Goal: Book appointment/travel/reservation

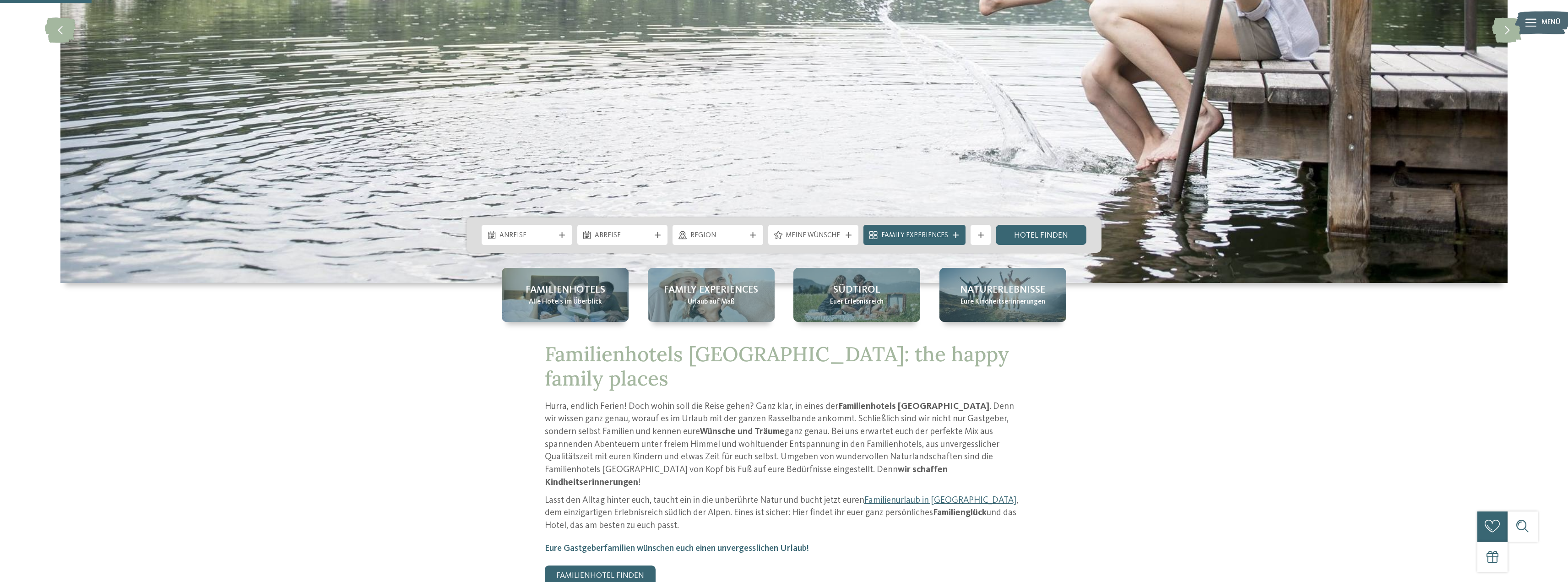
scroll to position [274, 0]
click at [545, 235] on span "Anreise" at bounding box center [527, 235] width 56 height 10
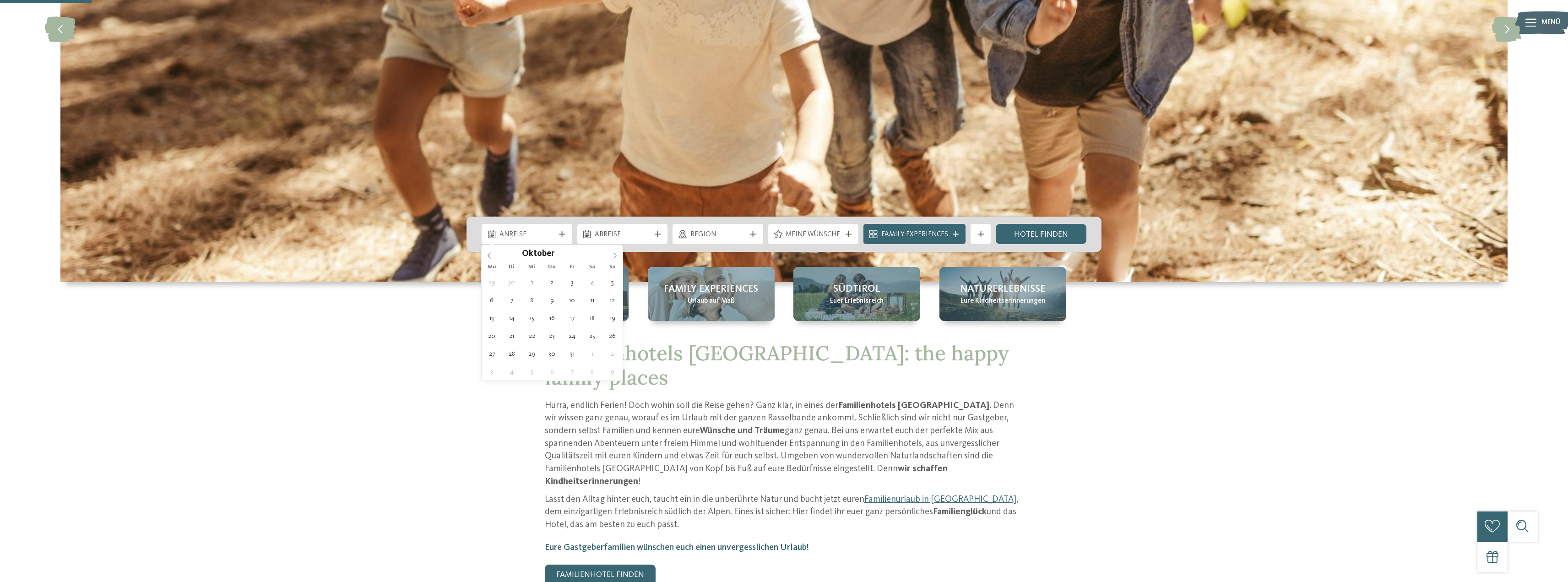
click at [619, 252] on span at bounding box center [614, 252] width 15 height 15
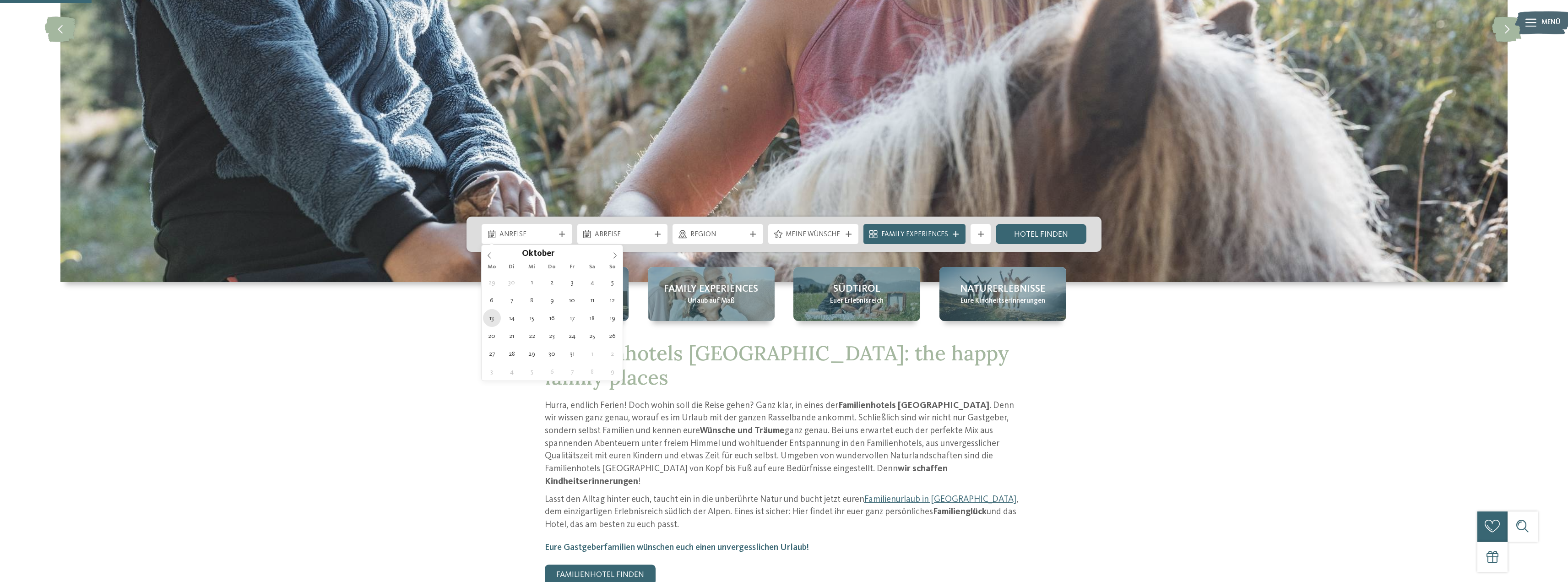
type div "[DATE]"
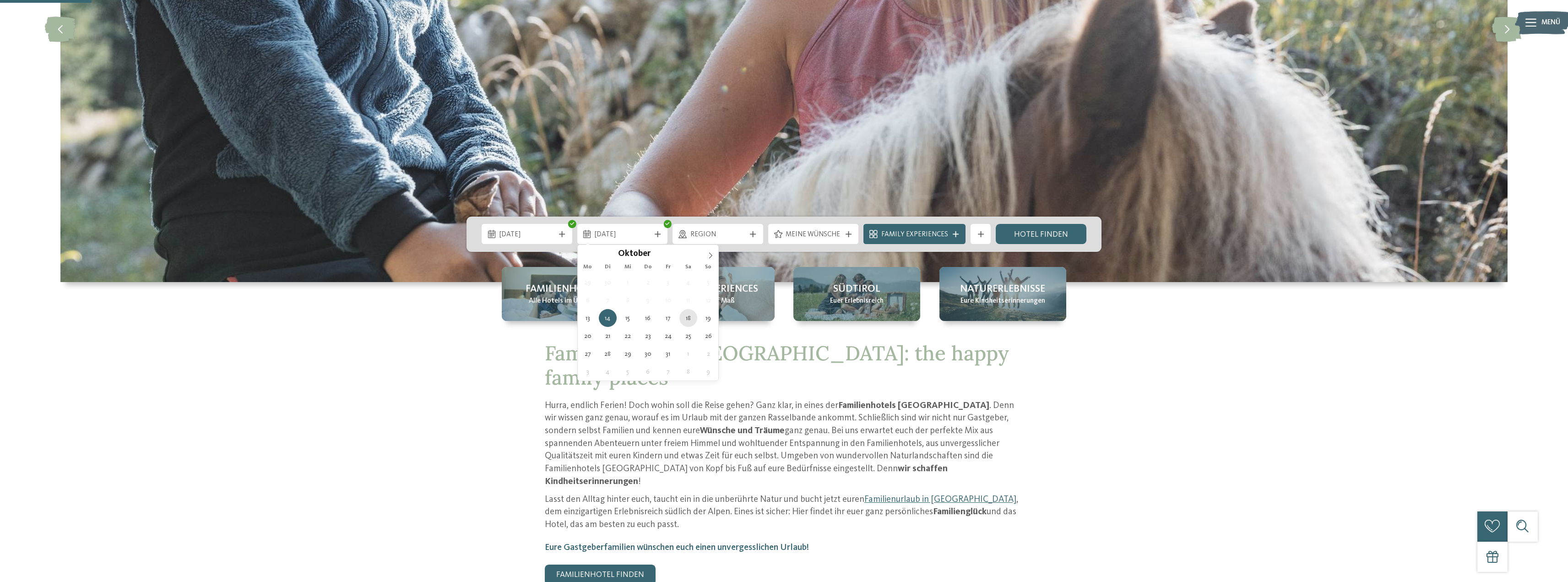
type div "[DATE]"
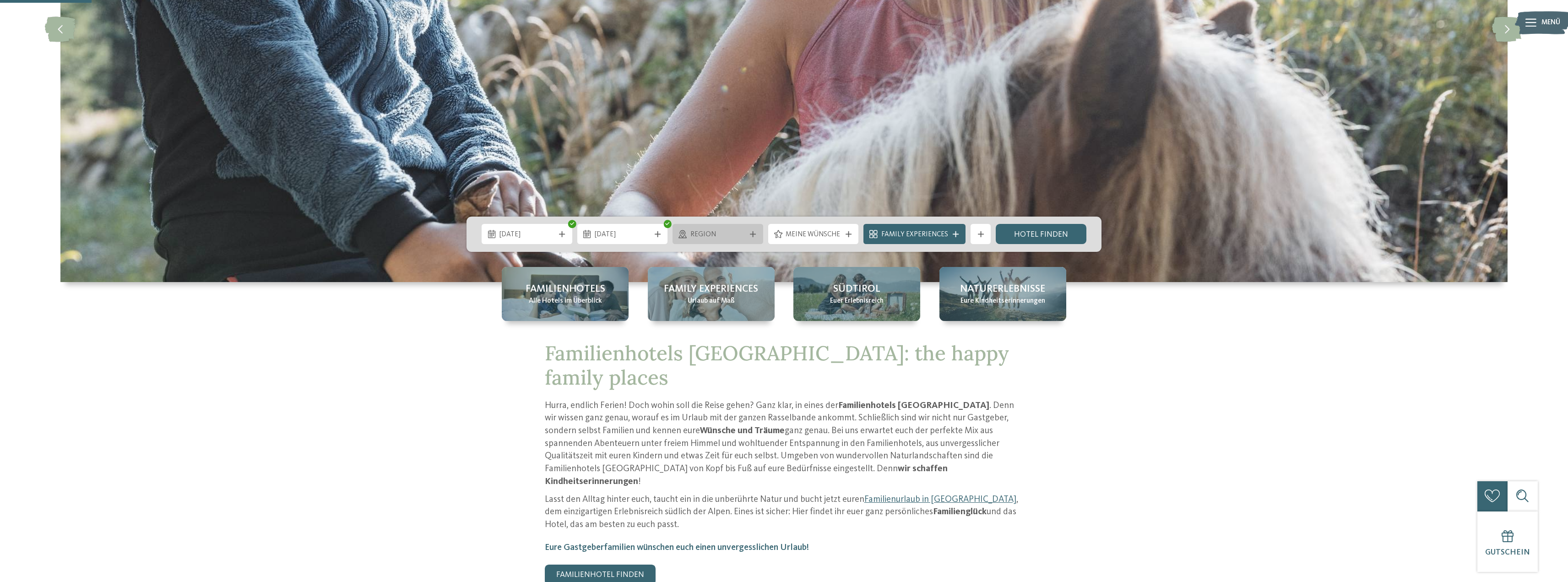
click at [747, 232] on div "Region" at bounding box center [718, 234] width 61 height 11
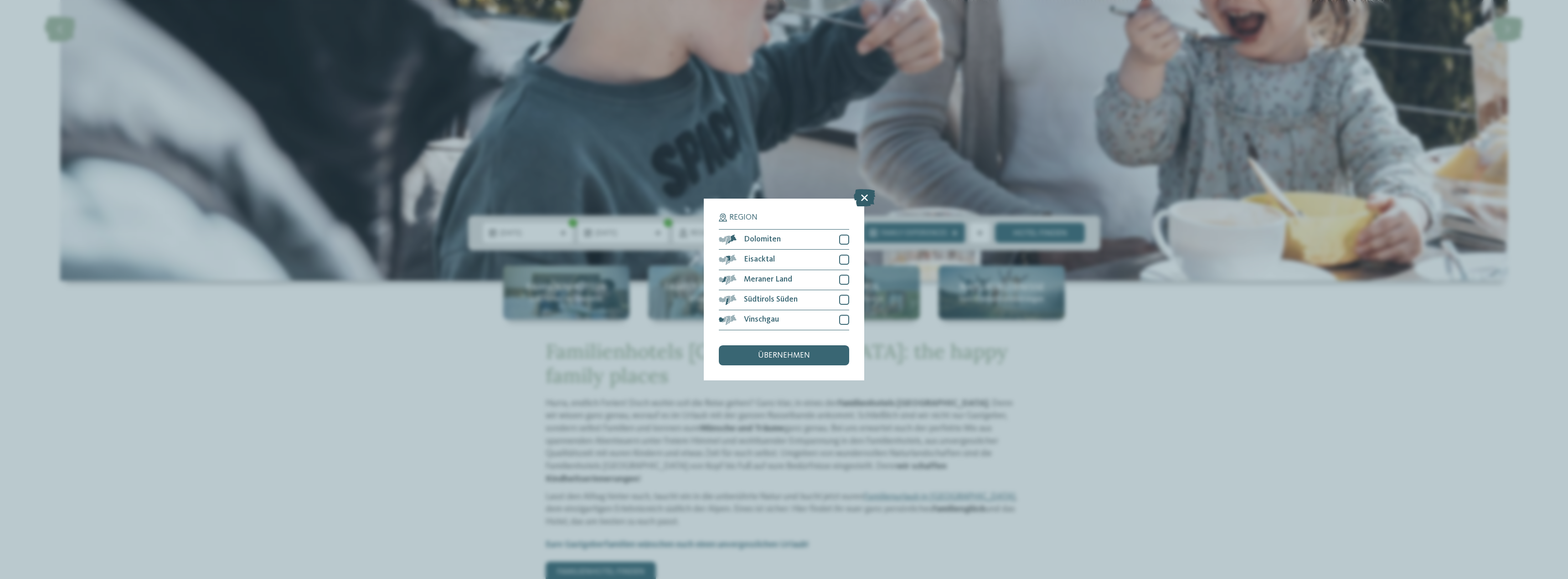
click at [861, 200] on icon at bounding box center [864, 198] width 21 height 17
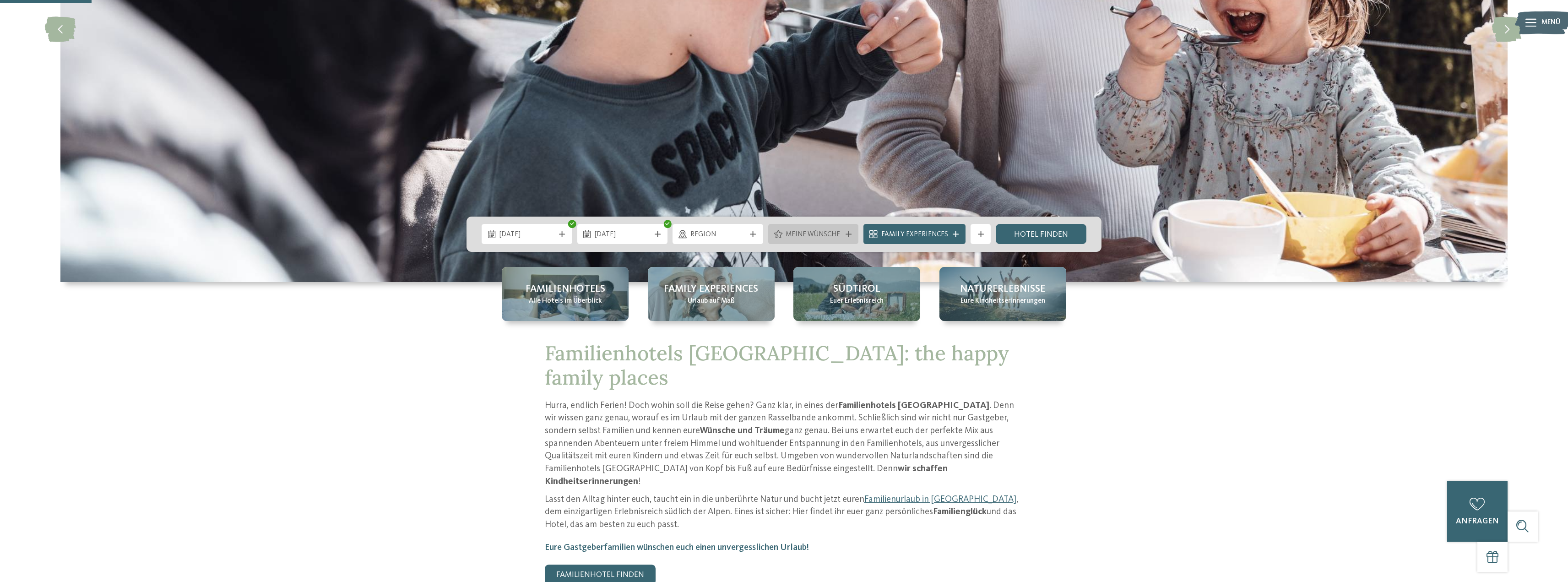
click at [825, 235] on span "Meine Wünsche" at bounding box center [813, 235] width 56 height 10
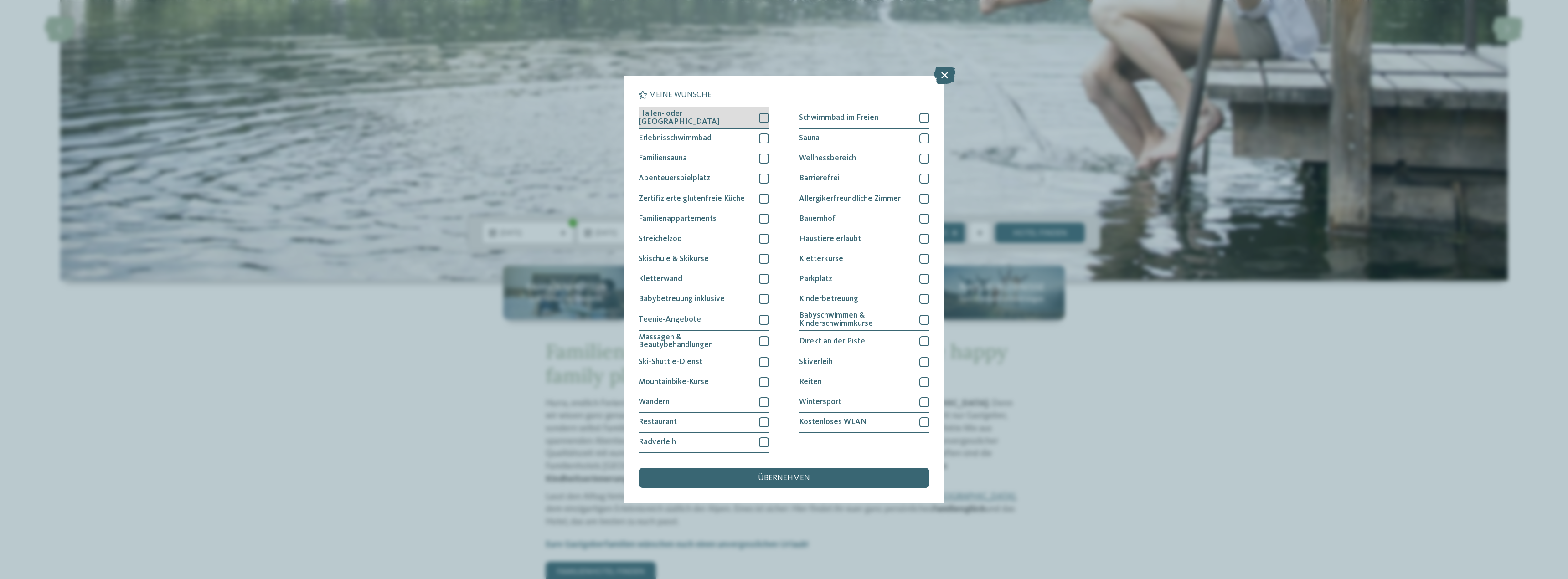
click at [765, 117] on div at bounding box center [764, 118] width 10 height 10
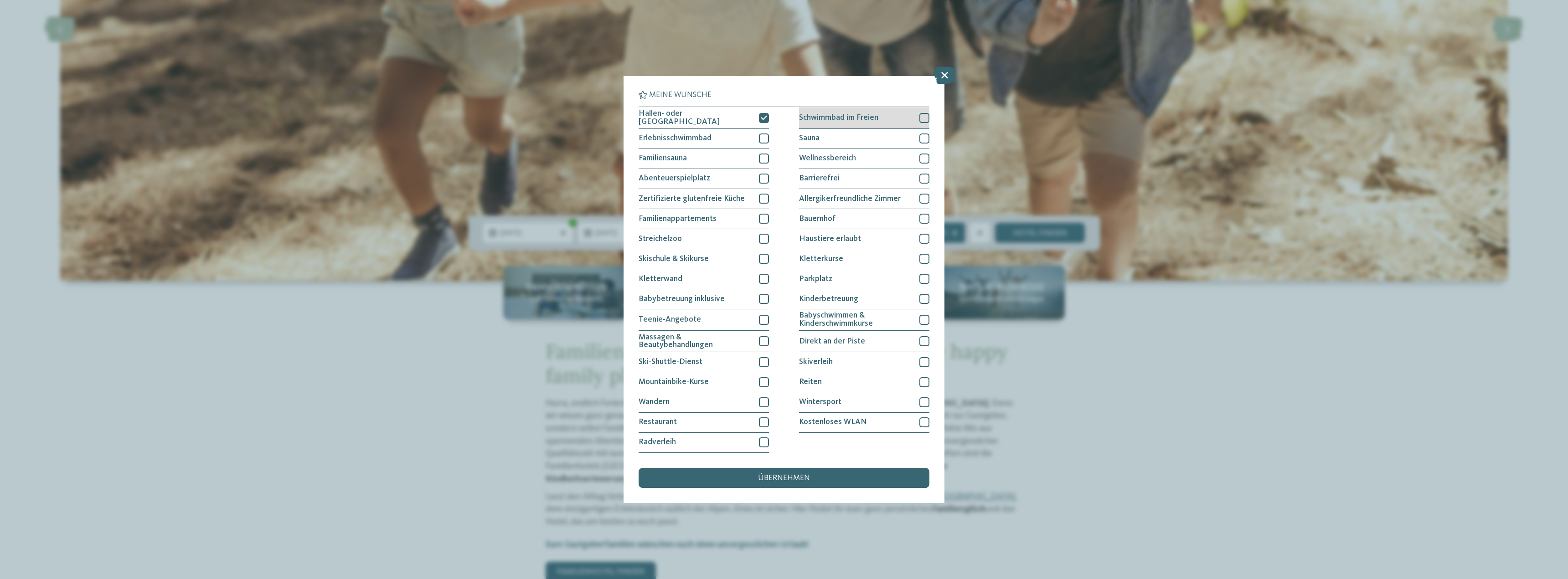
click at [929, 115] on div at bounding box center [924, 118] width 10 height 10
click at [923, 156] on div at bounding box center [924, 158] width 10 height 10
click at [922, 135] on div at bounding box center [924, 138] width 10 height 10
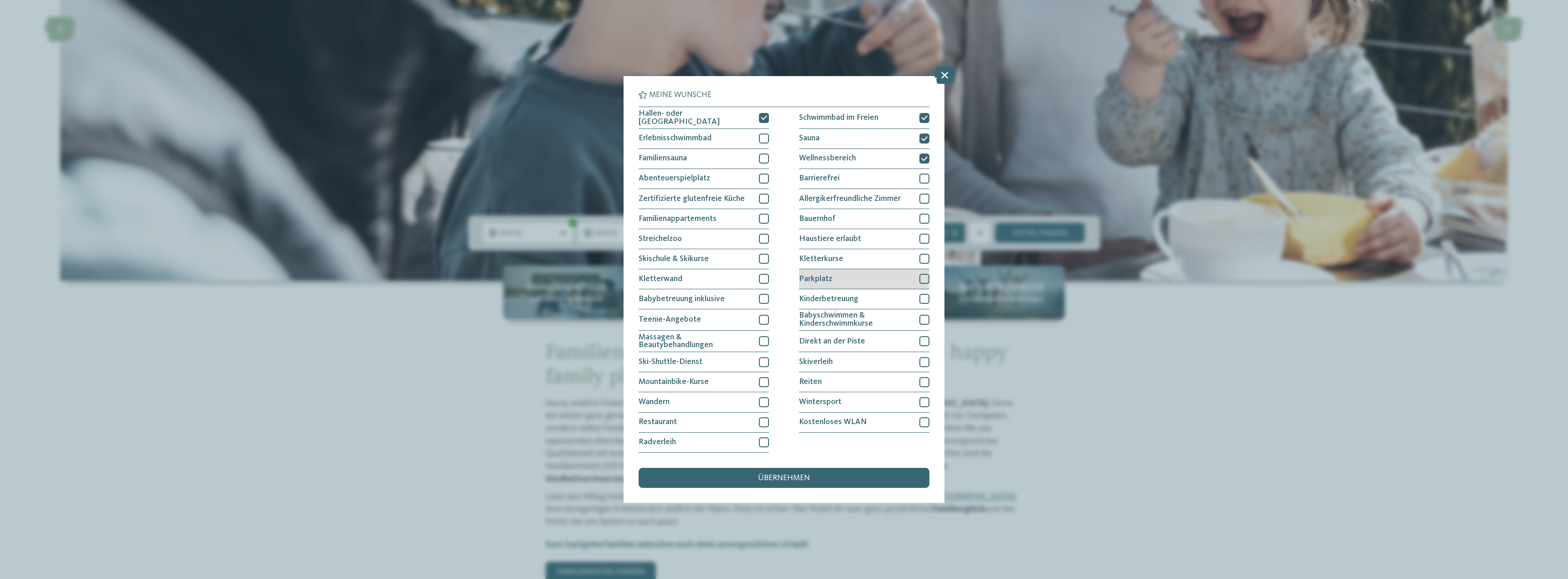
click at [922, 277] on div at bounding box center [924, 279] width 10 height 10
click at [922, 277] on icon at bounding box center [924, 279] width 6 height 6
click at [750, 482] on div "übernehmen" at bounding box center [784, 477] width 291 height 20
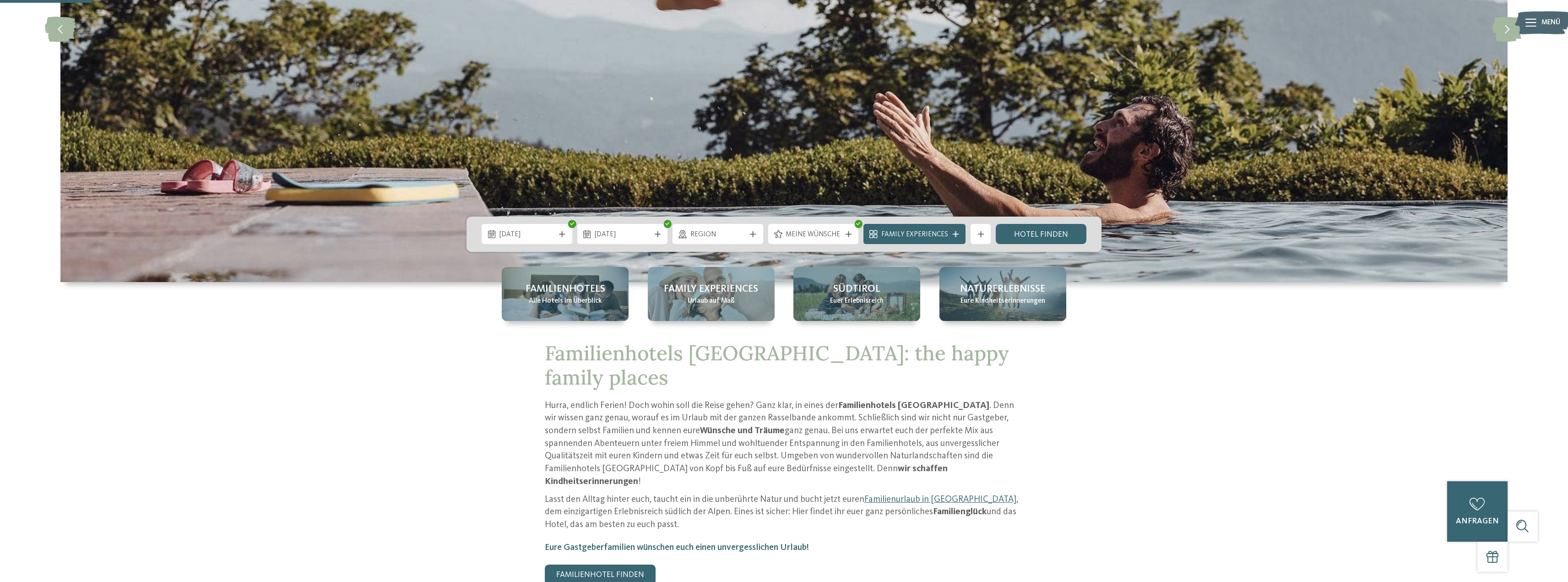
click at [924, 234] on span "Family Experiences" at bounding box center [915, 235] width 67 height 10
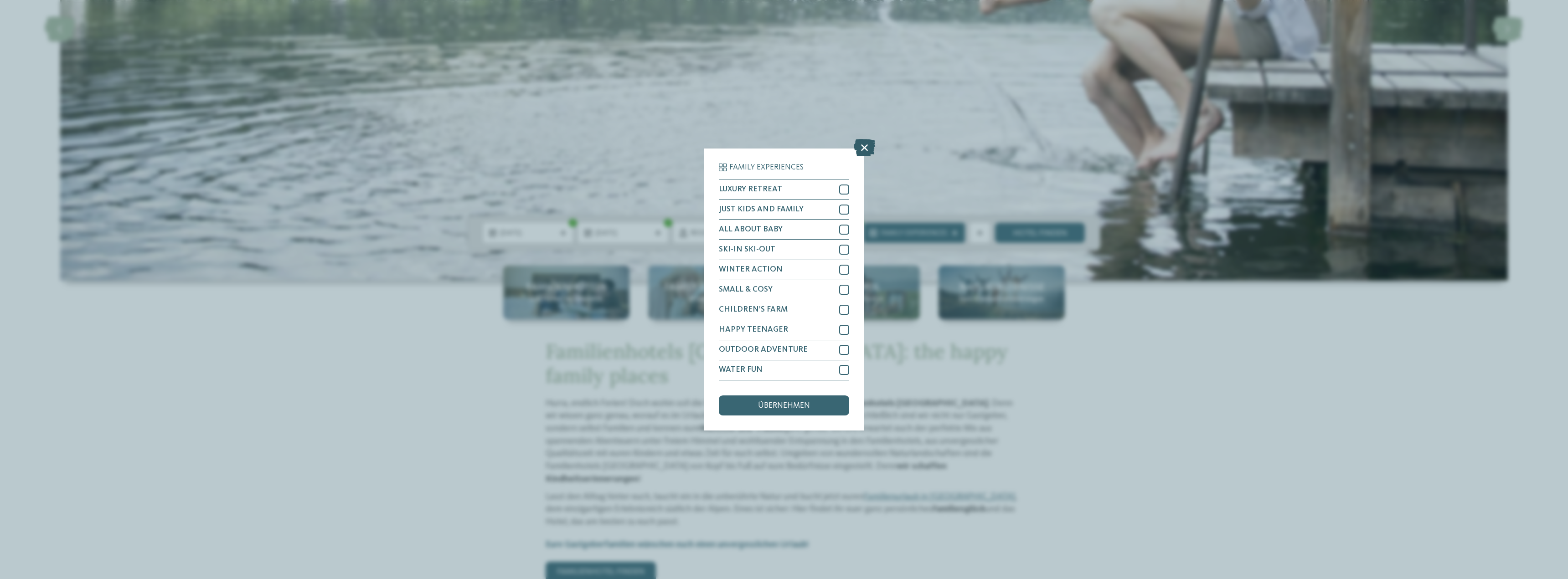
click at [863, 151] on icon at bounding box center [864, 148] width 21 height 17
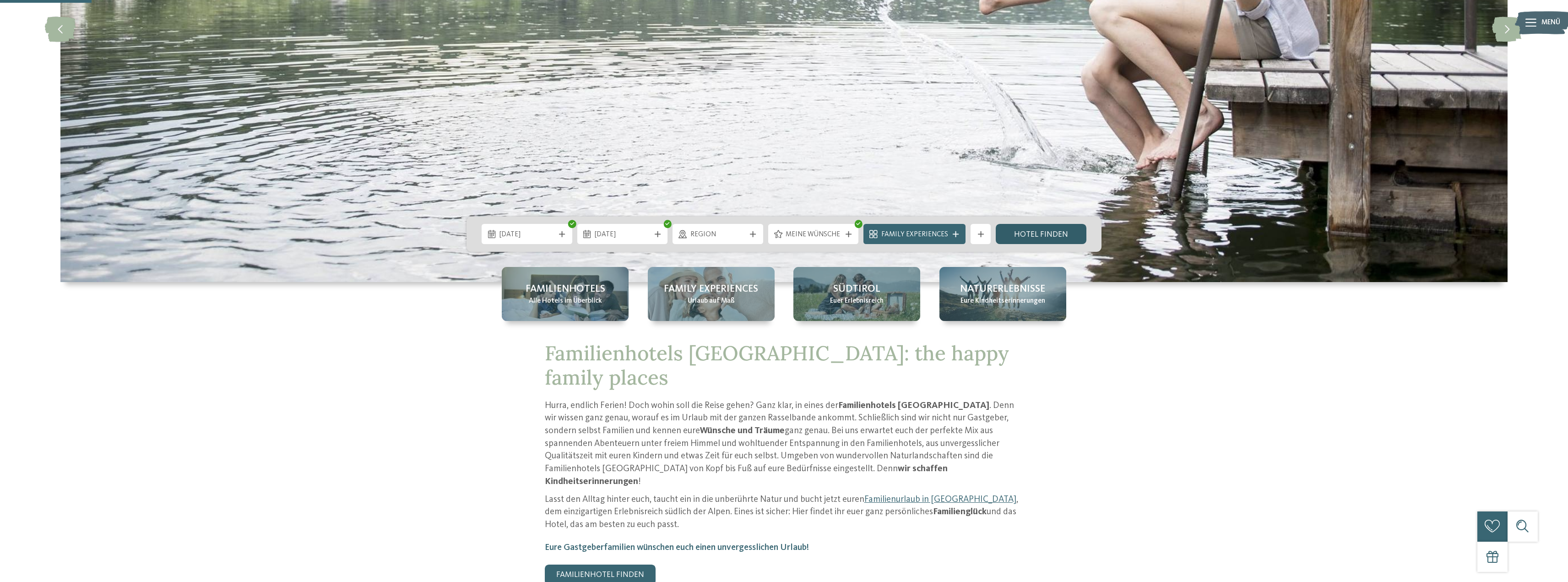
click at [1042, 226] on link "Hotel finden" at bounding box center [1041, 234] width 90 height 20
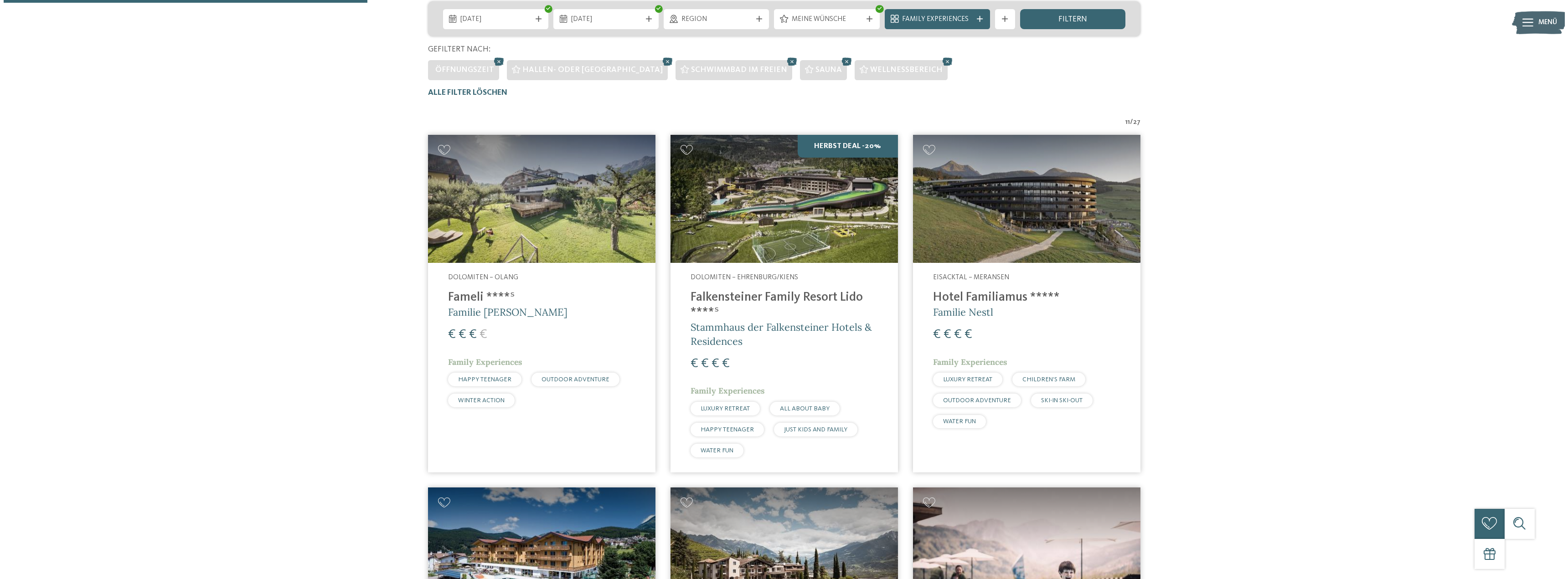
scroll to position [242, 0]
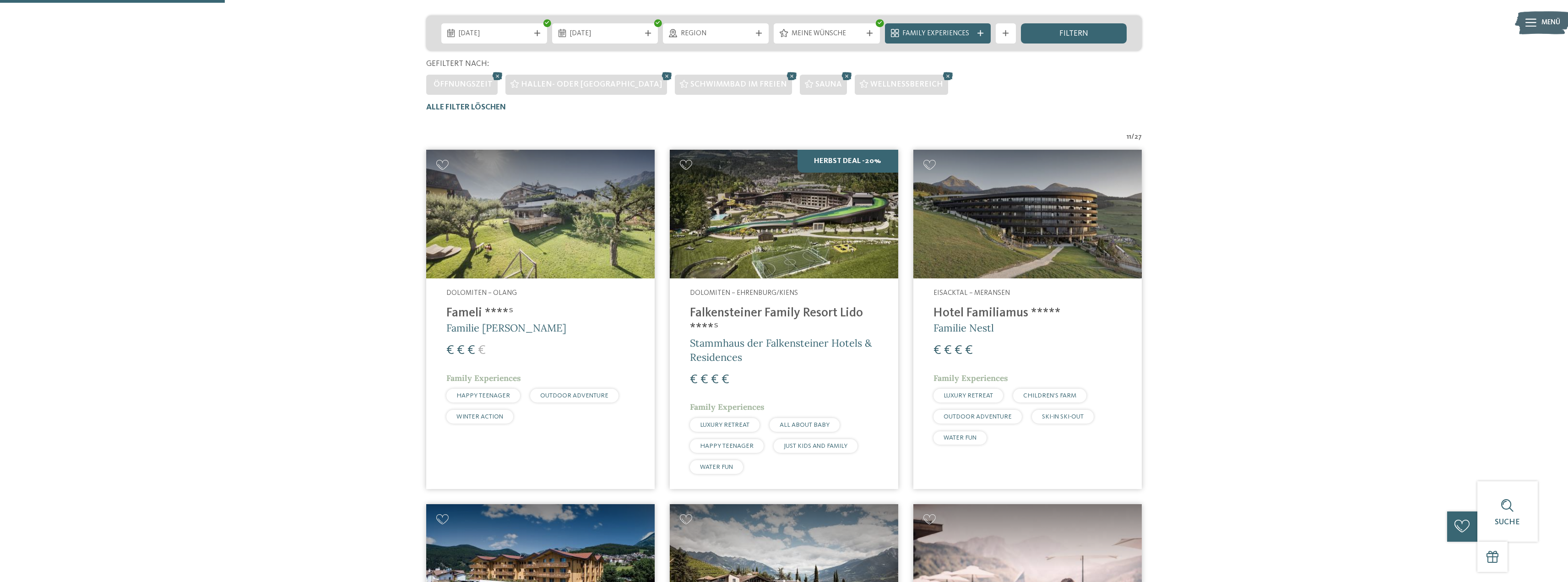
click at [757, 232] on img at bounding box center [784, 214] width 229 height 128
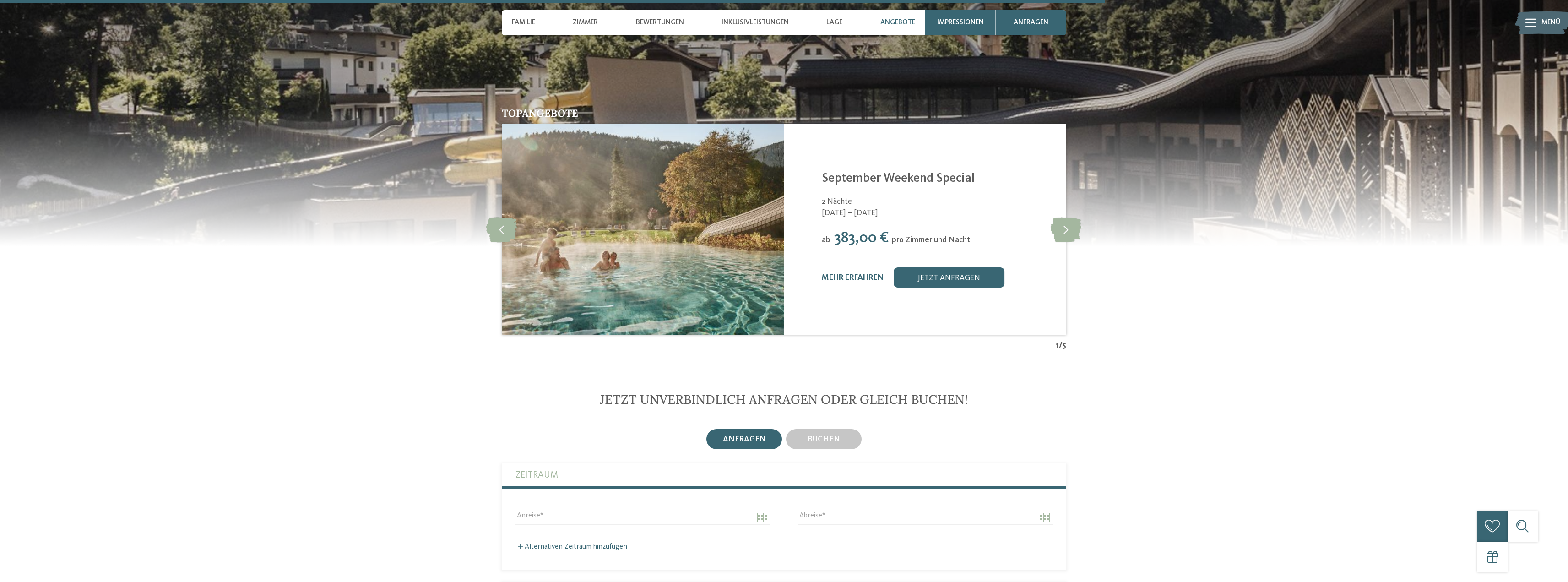
scroll to position [2060, 0]
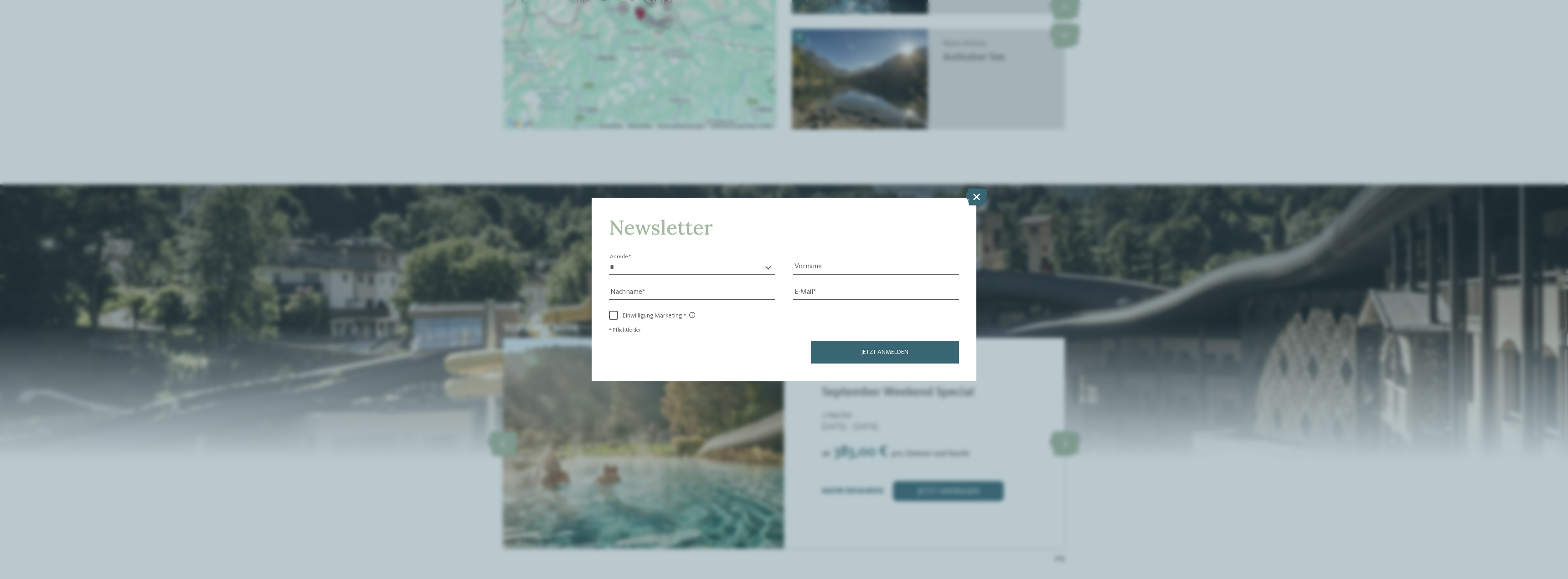
click at [980, 197] on icon at bounding box center [976, 196] width 21 height 17
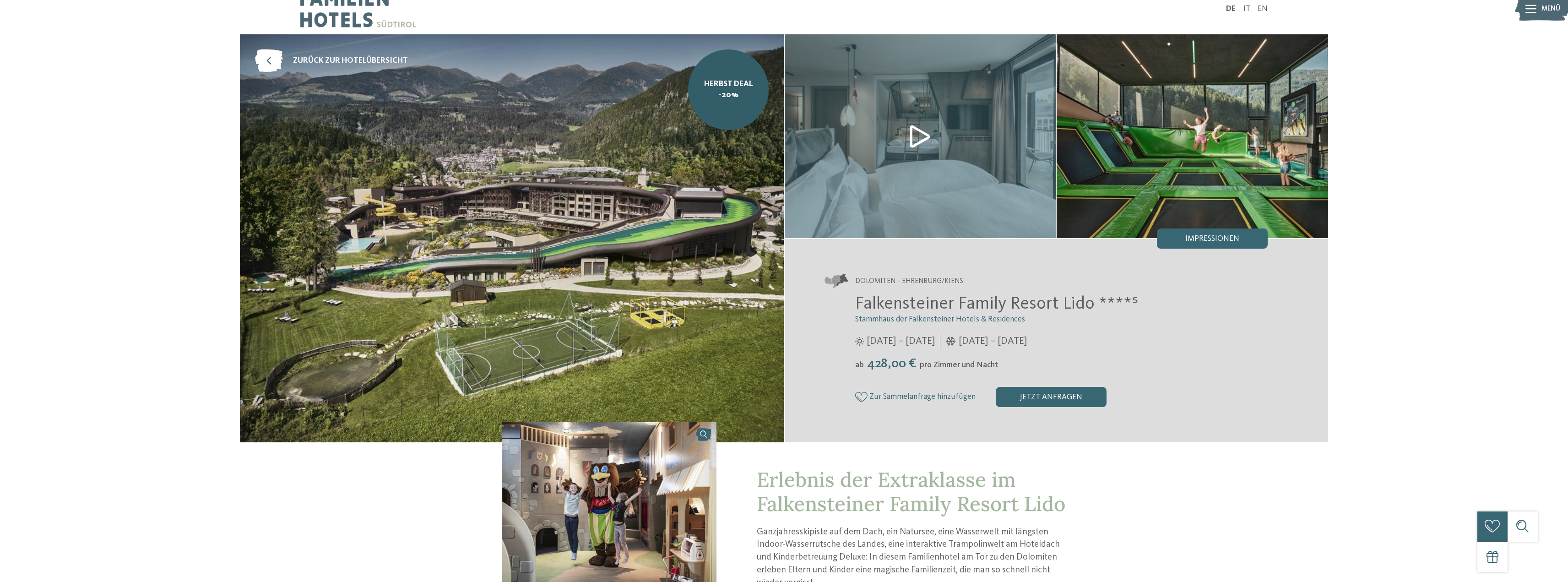
scroll to position [0, 0]
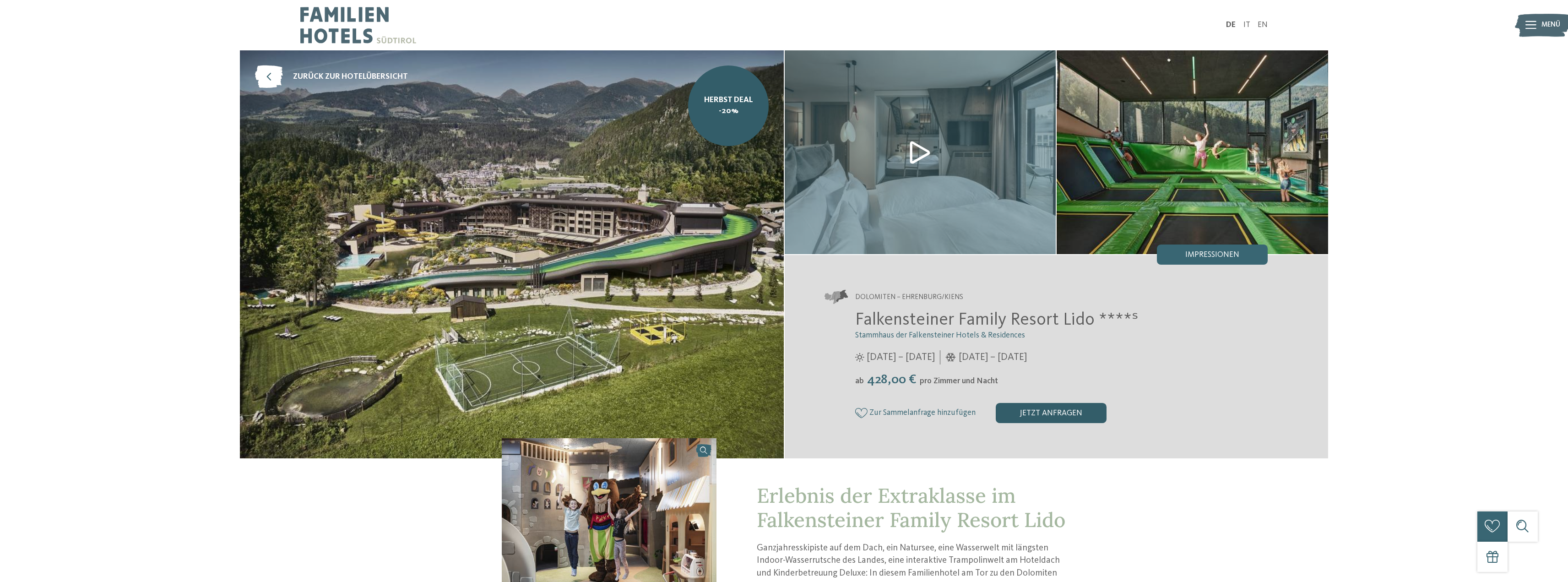
click at [1025, 413] on div "jetzt anfragen" at bounding box center [1051, 413] width 111 height 20
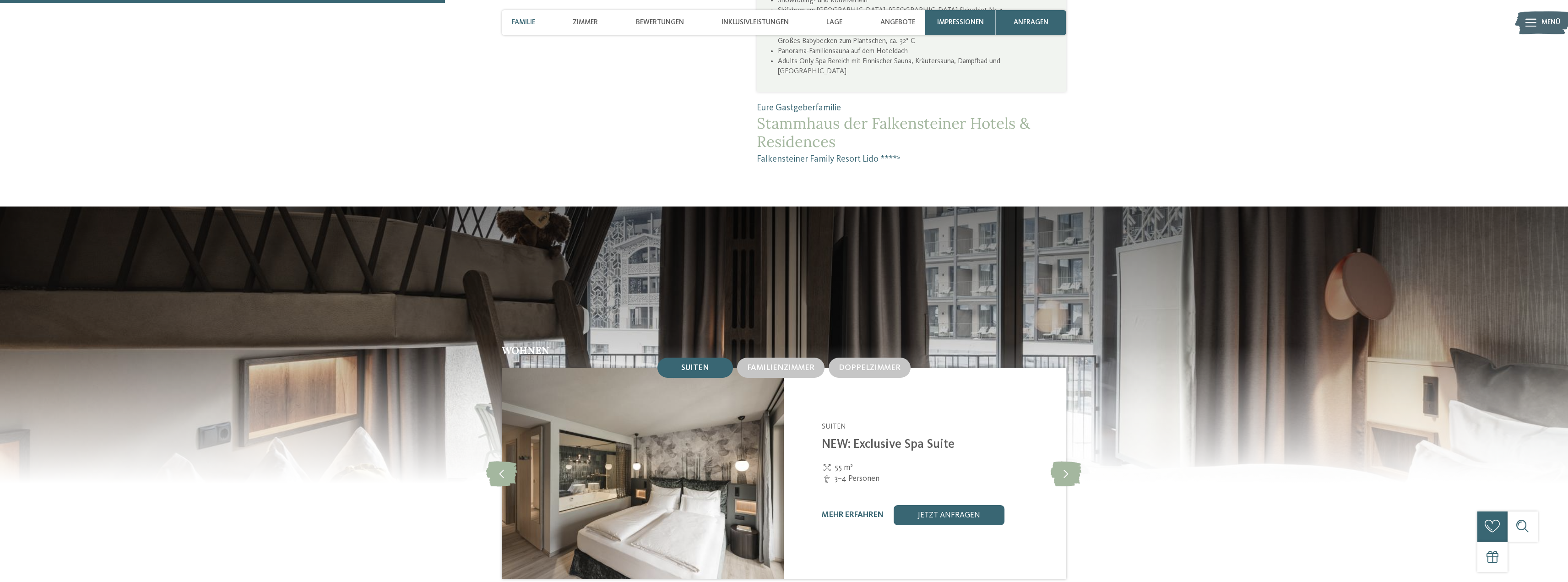
scroll to position [868, 0]
